Goal: Task Accomplishment & Management: Complete application form

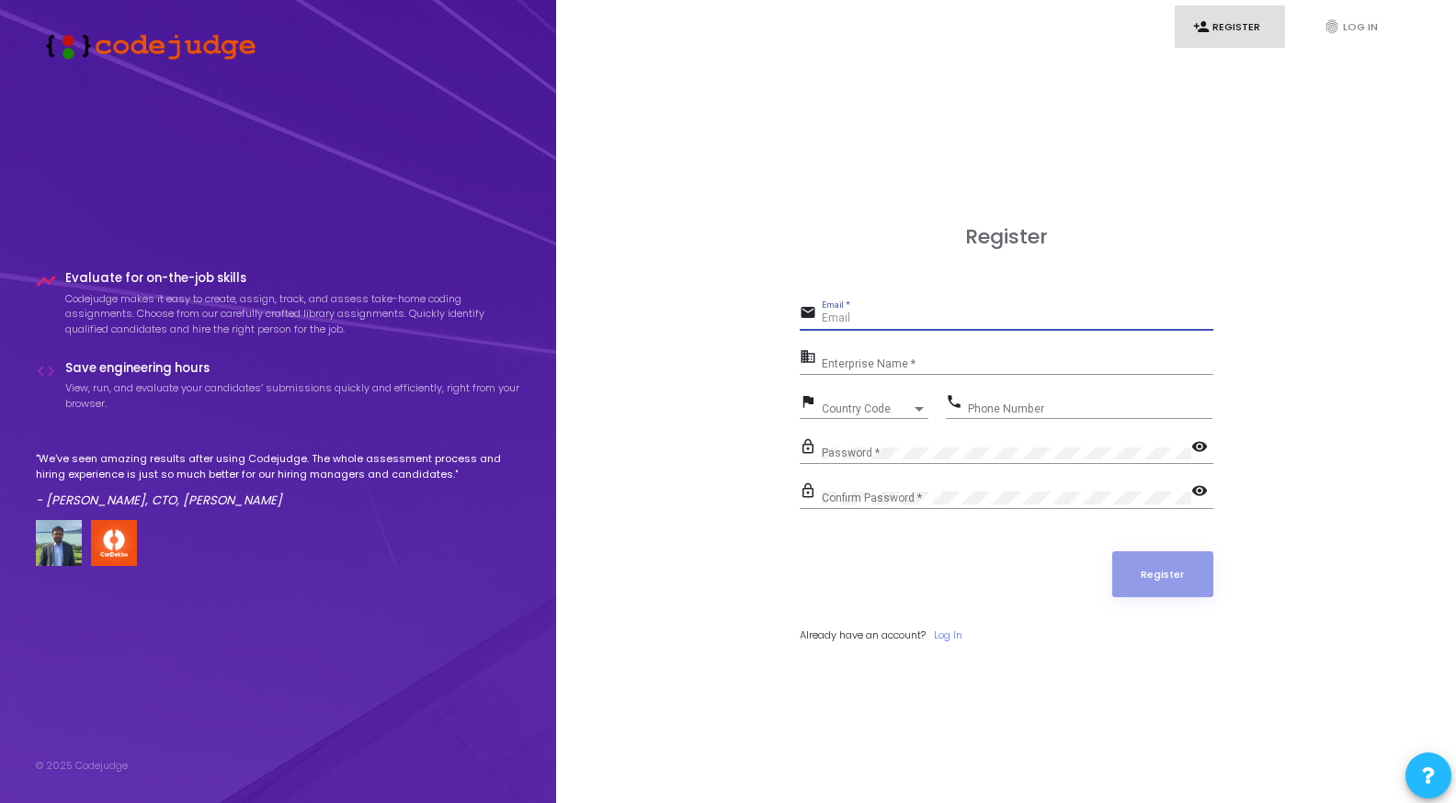
click at [884, 314] on input "Email *" at bounding box center [1018, 319] width 392 height 13
type input "[EMAIL_ADDRESS][DOMAIN_NAME]"
click at [916, 361] on input "Enterprise Name *" at bounding box center [1018, 364] width 392 height 13
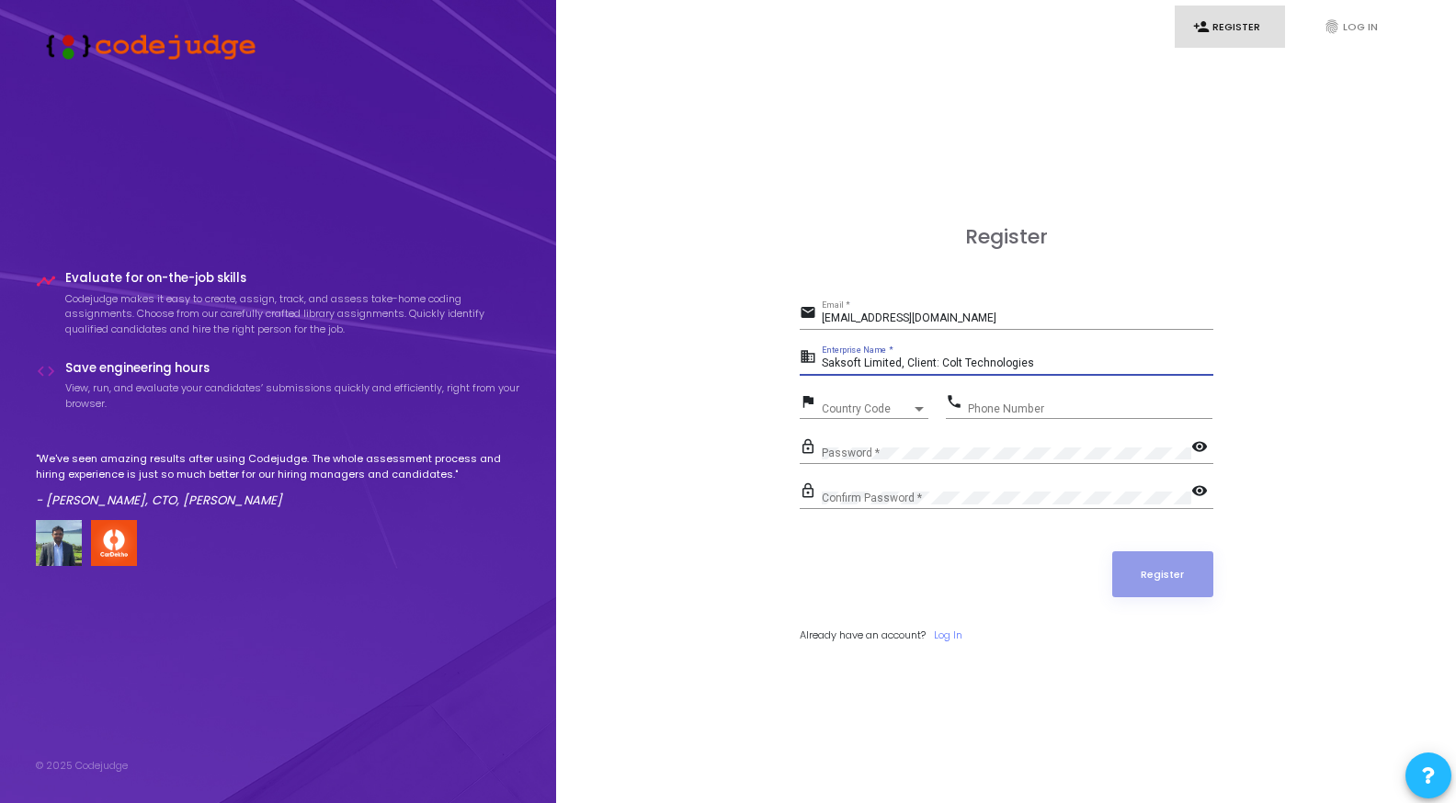
type input "Saksoft Limited, Client: Colt Technologies"
click at [869, 405] on span "Country Code" at bounding box center [854, 409] width 65 height 12
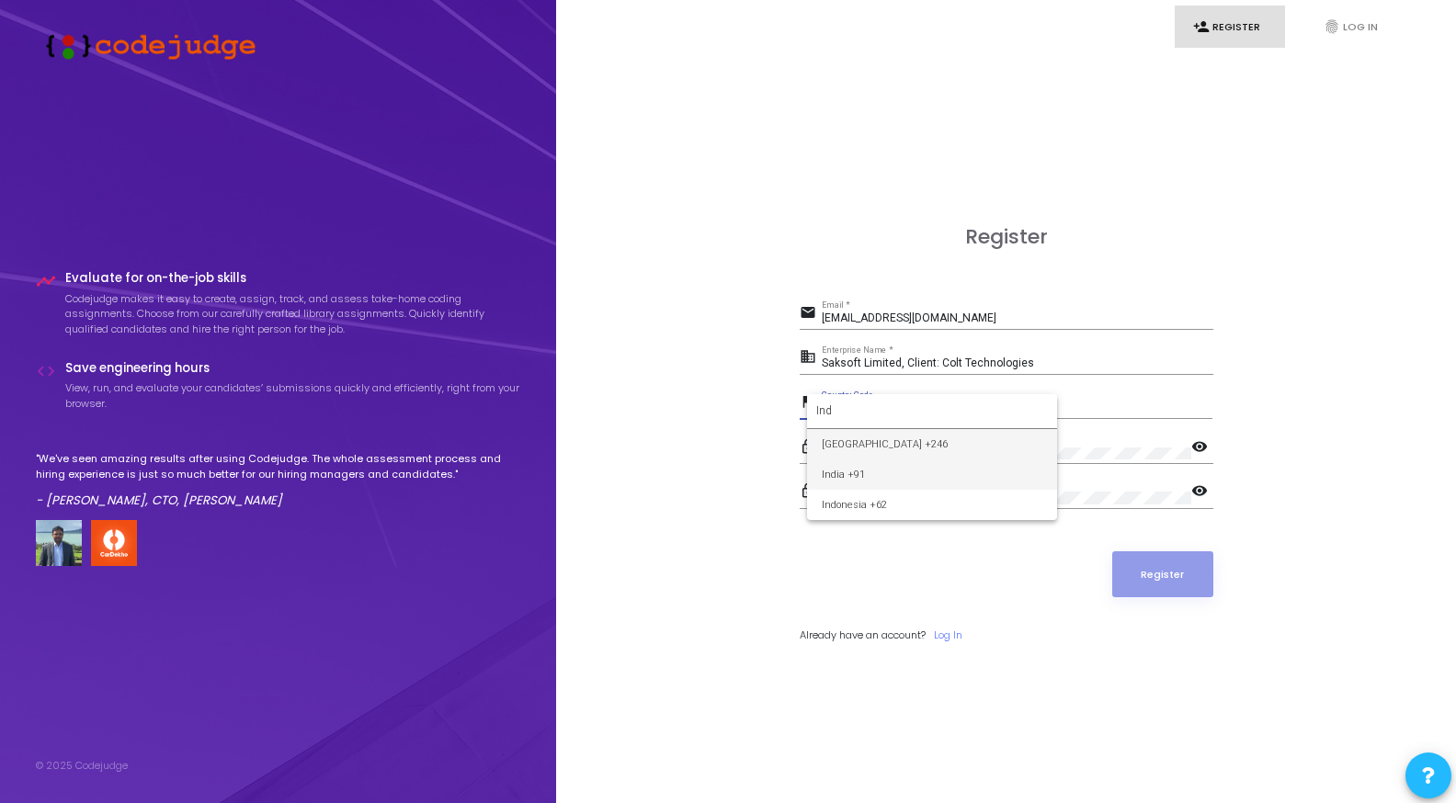
type input "Ind"
click at [882, 476] on span "India +91" at bounding box center [932, 475] width 221 height 30
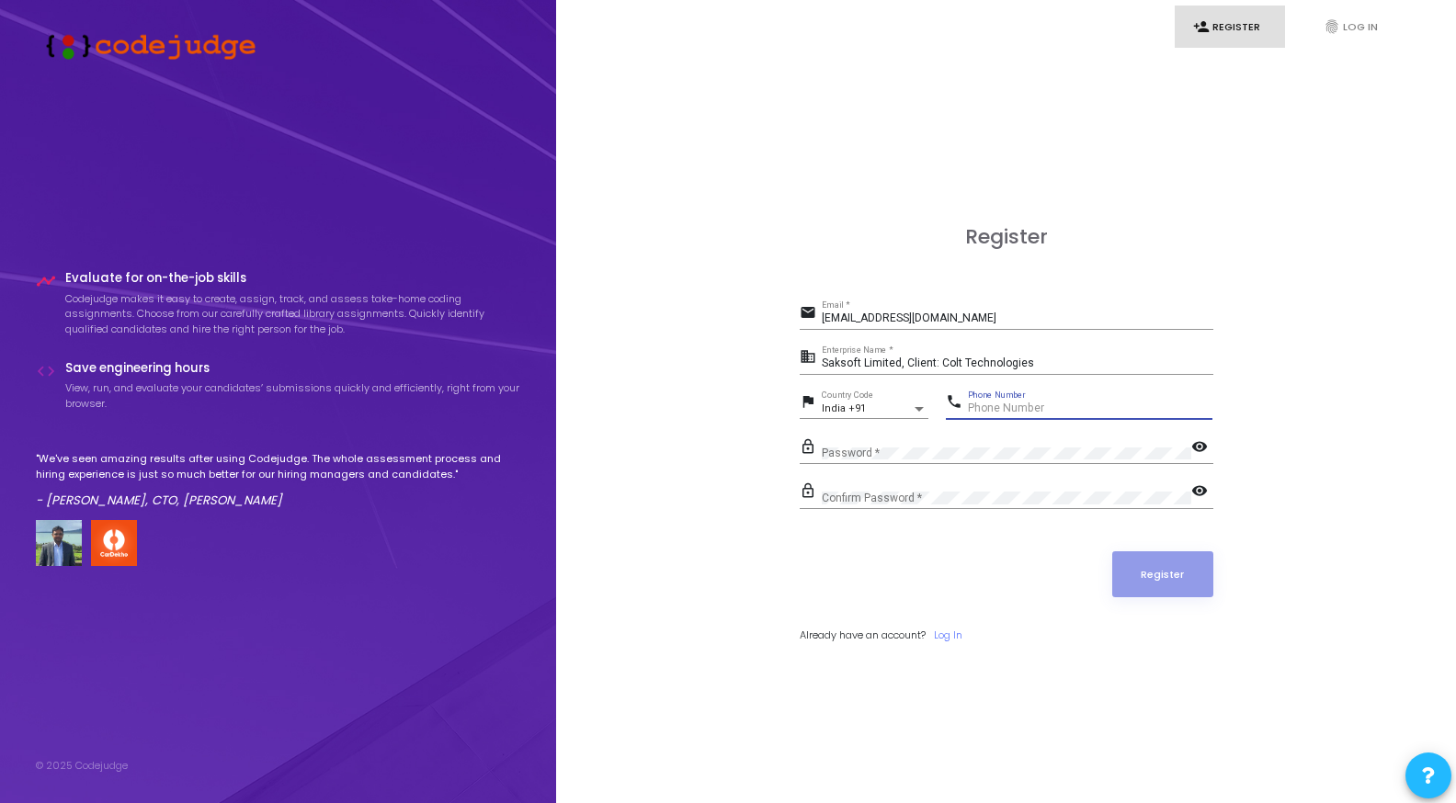
click at [1020, 403] on input "Phone Number" at bounding box center [1090, 409] width 245 height 13
type input "6280665332"
click at [916, 485] on div "Confirm Password *" at bounding box center [1007, 494] width 370 height 28
click at [1143, 563] on button "Register" at bounding box center [1162, 575] width 101 height 46
